Goal: Task Accomplishment & Management: Complete application form

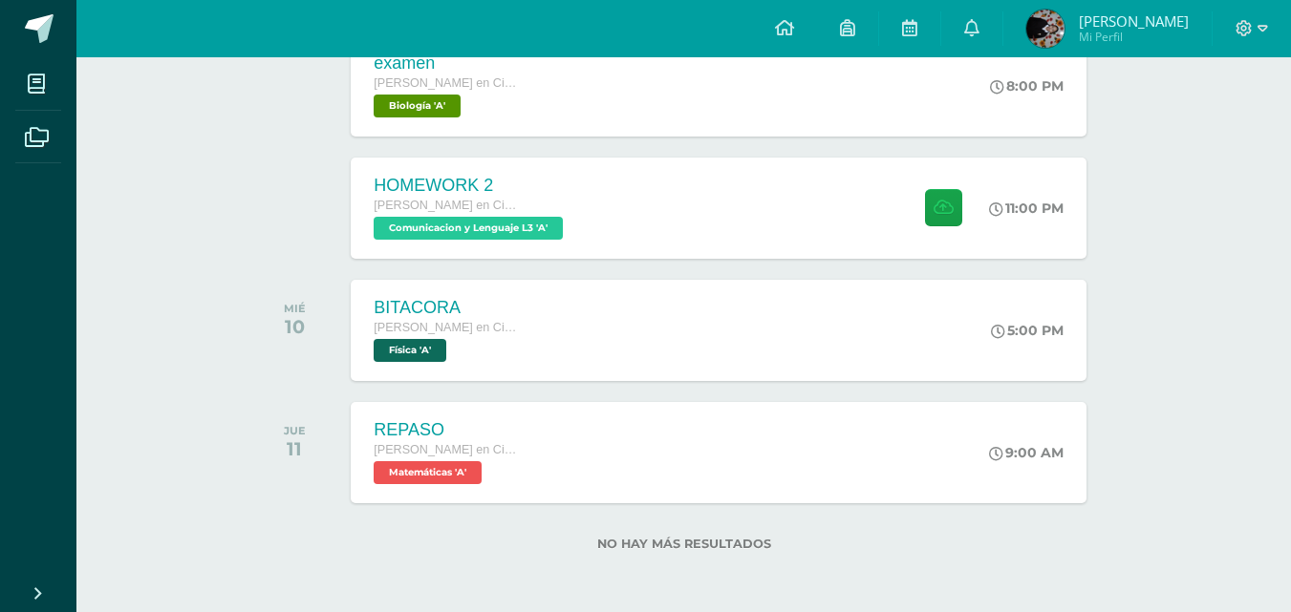
scroll to position [587, 0]
click at [451, 178] on div "HOMEWORK 2" at bounding box center [469, 186] width 196 height 20
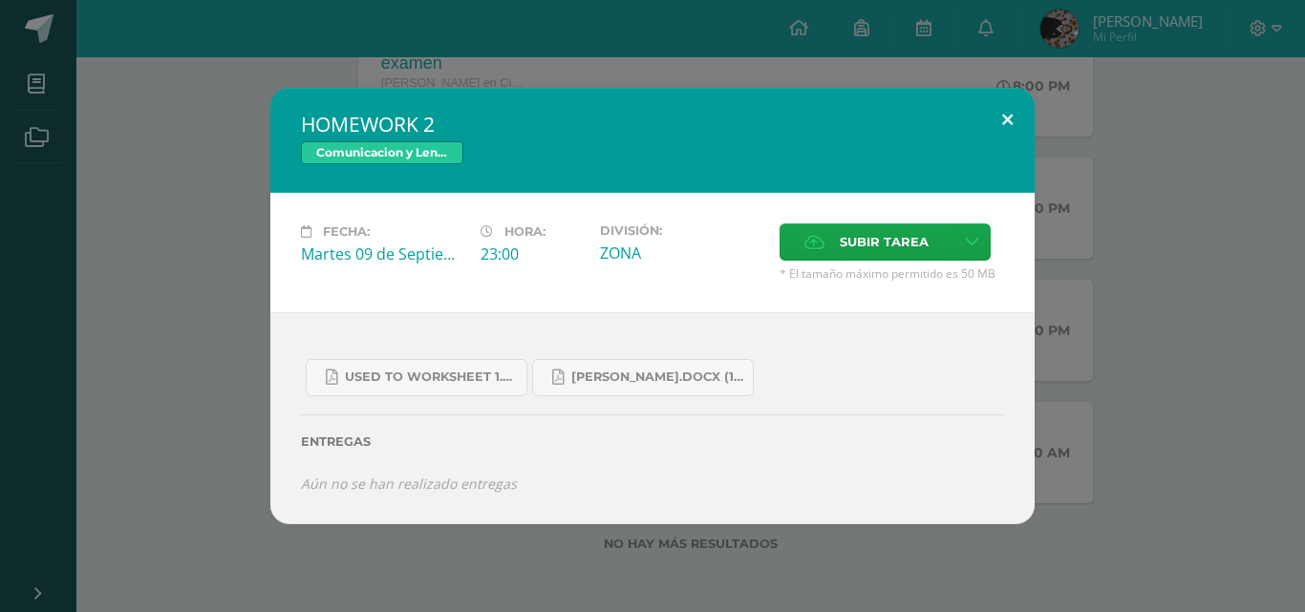
click at [1004, 119] on button at bounding box center [1007, 120] width 54 height 65
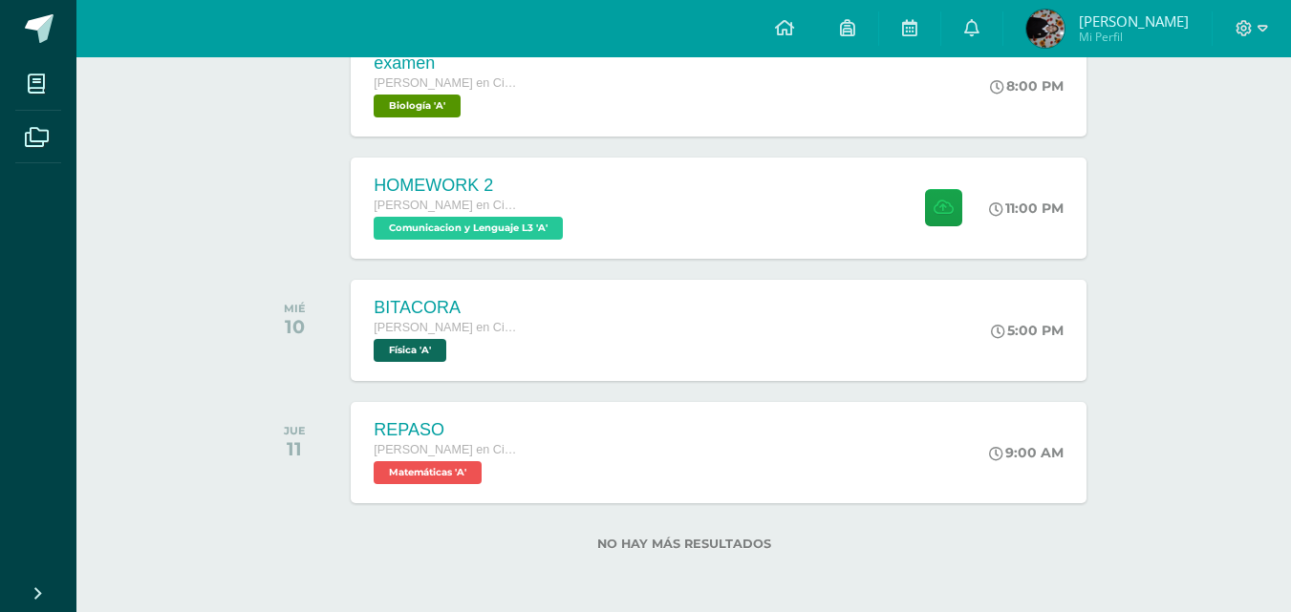
click at [1004, 119] on div "8:00 PM" at bounding box center [1036, 85] width 100 height 101
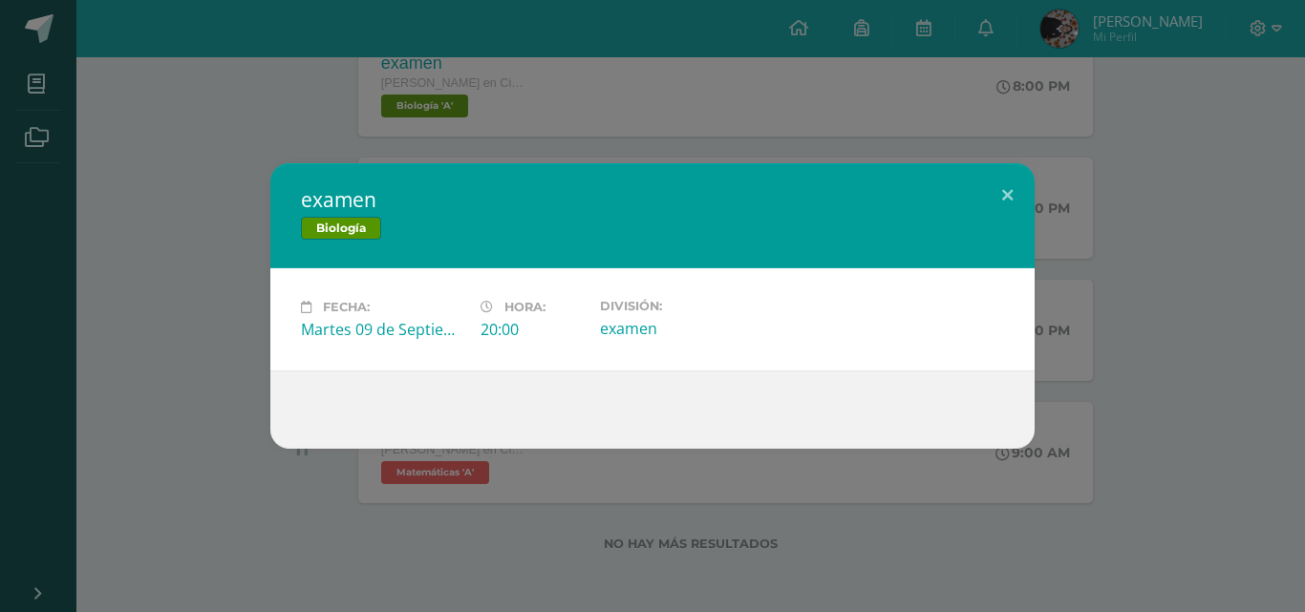
click at [1004, 119] on div "examen Biología Fecha: [DATE] Hora: 20:00 División: examen" at bounding box center [652, 306] width 1305 height 612
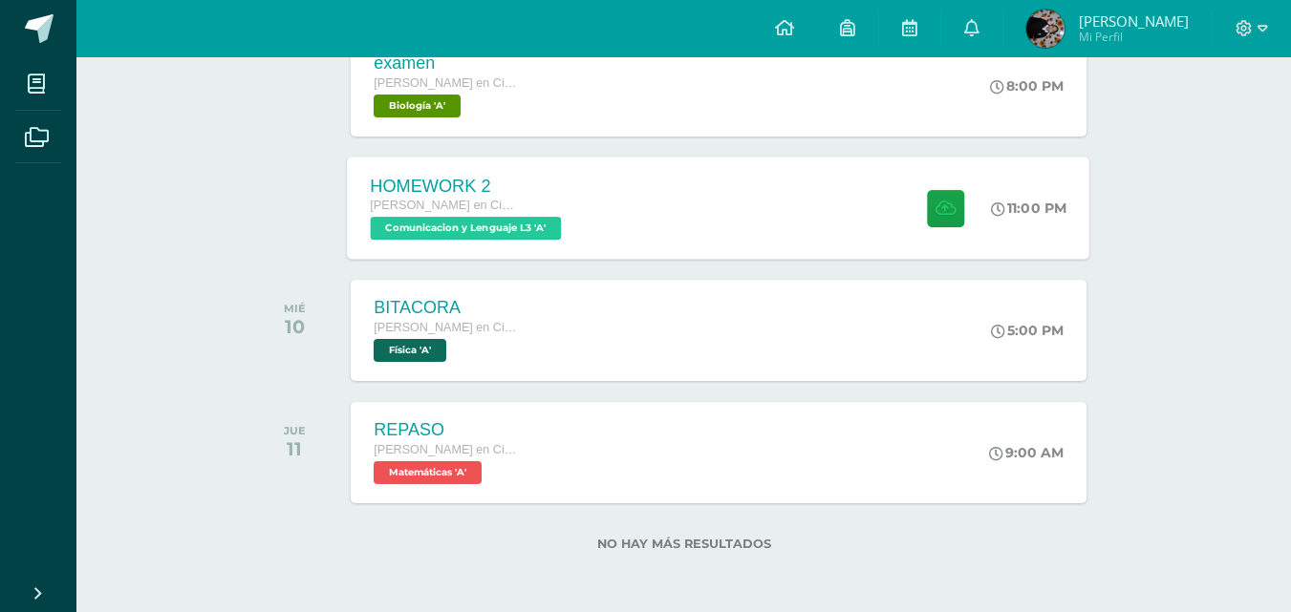
click at [462, 223] on span "Comunicacion y Lenguaje L3 'A'" at bounding box center [466, 228] width 191 height 23
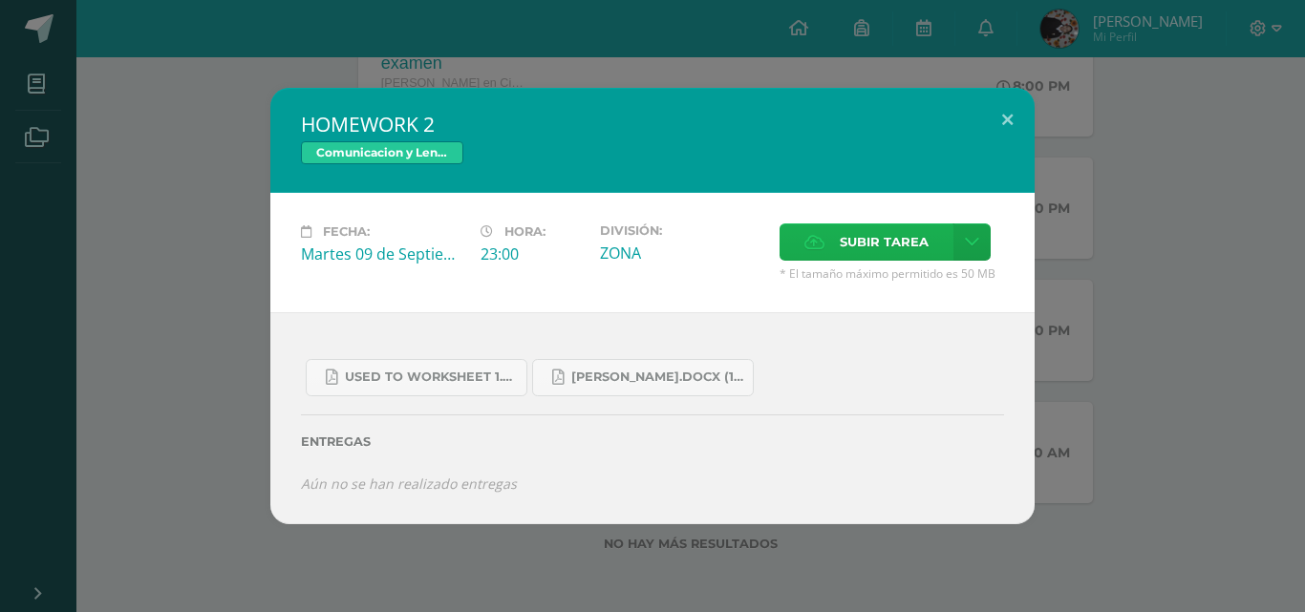
click at [908, 235] on span "Subir tarea" at bounding box center [884, 241] width 89 height 35
click at [0, 0] on input "Subir tarea" at bounding box center [0, 0] width 0 height 0
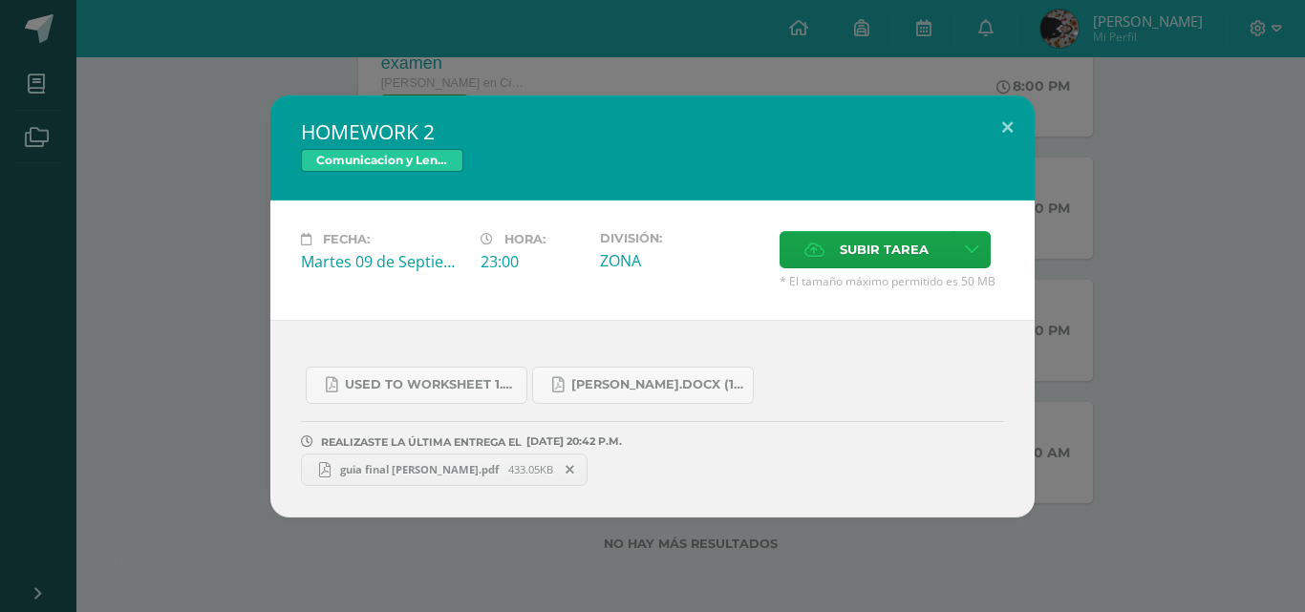
click at [420, 461] on link "guia final [PERSON_NAME].pdf 433.05KB" at bounding box center [444, 470] width 287 height 32
click at [1008, 125] on button at bounding box center [1007, 128] width 54 height 65
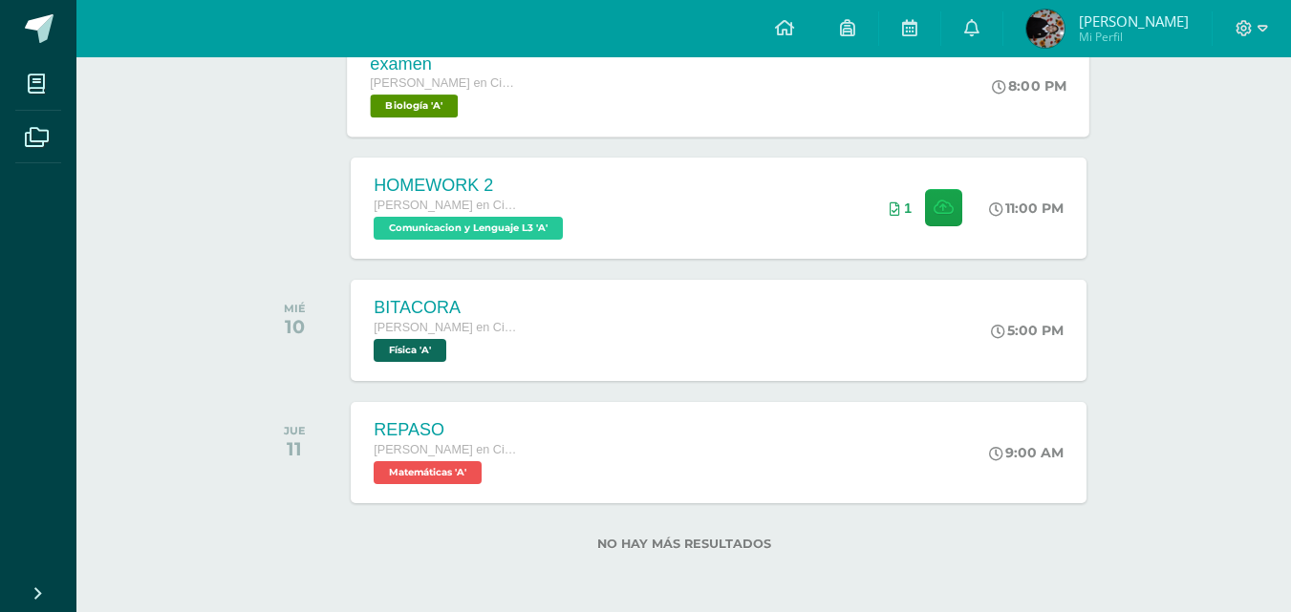
click at [416, 112] on span "Biología 'A'" at bounding box center [415, 106] width 88 height 23
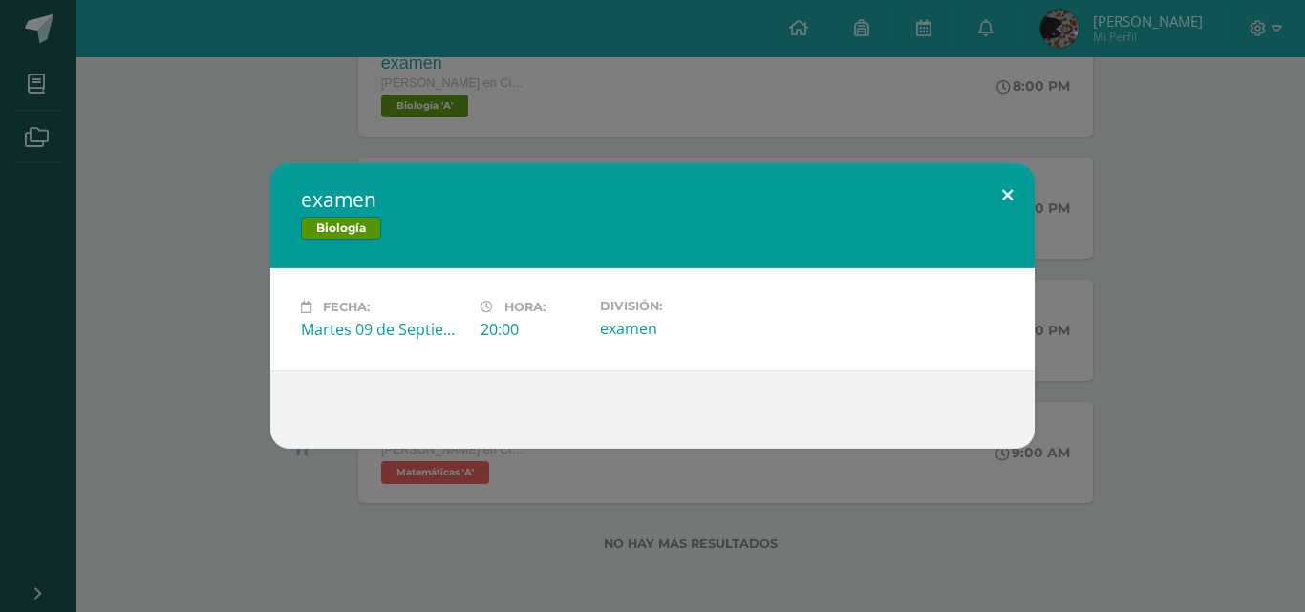
click at [1015, 203] on button at bounding box center [1007, 195] width 54 height 65
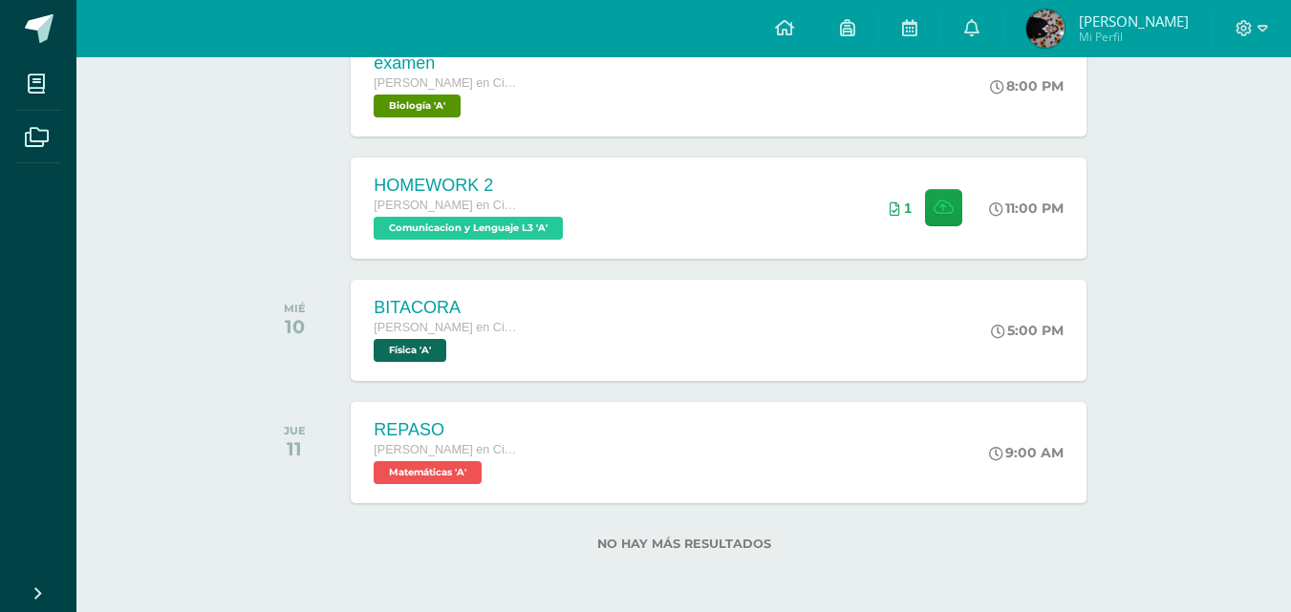
click at [840, 538] on label "No hay más resultados" at bounding box center [683, 544] width 864 height 14
click at [446, 388] on div "SEPTIEMBRE [DATE] GUIA II [PERSON_NAME] en Ciencias Biológicas [PERSON_NAME]. C…" at bounding box center [683, 123] width 864 height 765
click at [399, 476] on span "Matemáticas 'A'" at bounding box center [425, 472] width 109 height 23
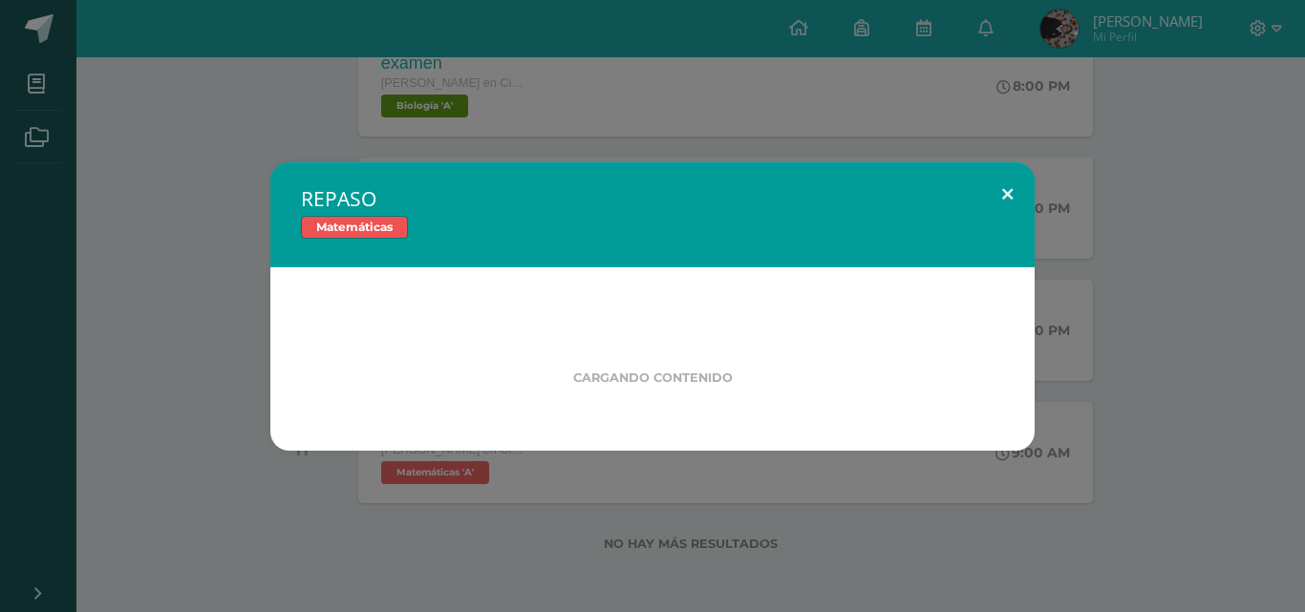
click at [992, 184] on button at bounding box center [1007, 194] width 54 height 65
